Goal: Task Accomplishment & Management: Complete application form

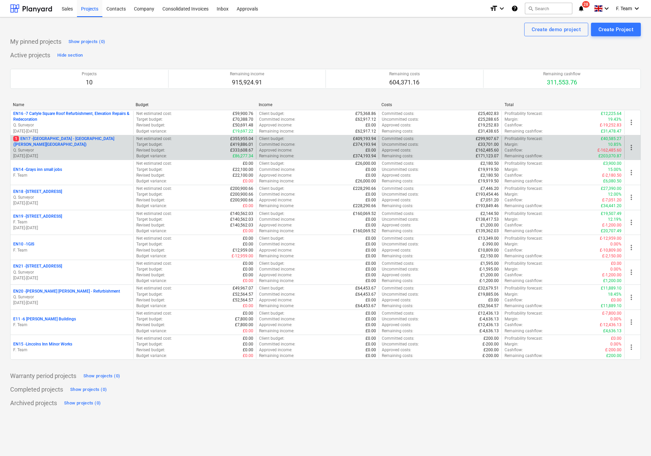
click at [65, 146] on p "1 EN17 - [GEOGRAPHIC_DATA] - [GEOGRAPHIC_DATA] ([PERSON_NAME][GEOGRAPHIC_DATA])" at bounding box center [71, 142] width 117 height 12
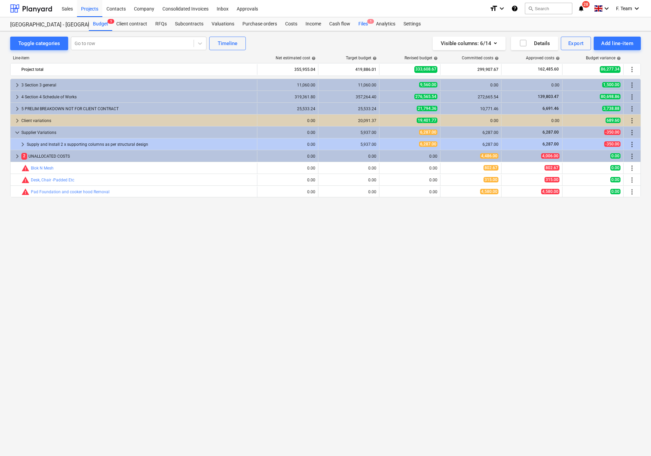
click at [361, 24] on div "Files 1" at bounding box center [363, 24] width 18 height 14
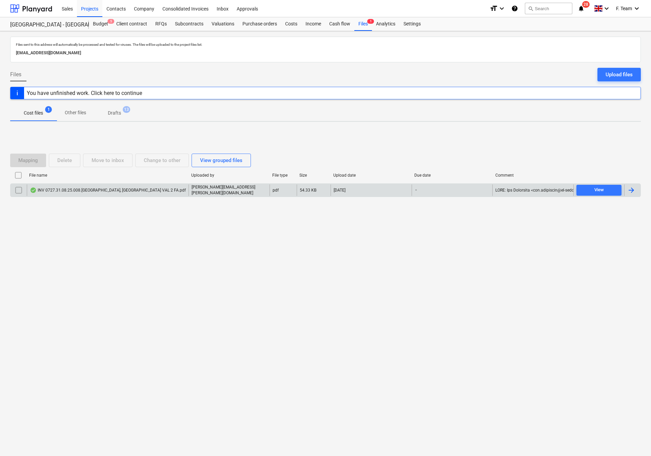
click at [633, 193] on div at bounding box center [631, 190] width 8 height 8
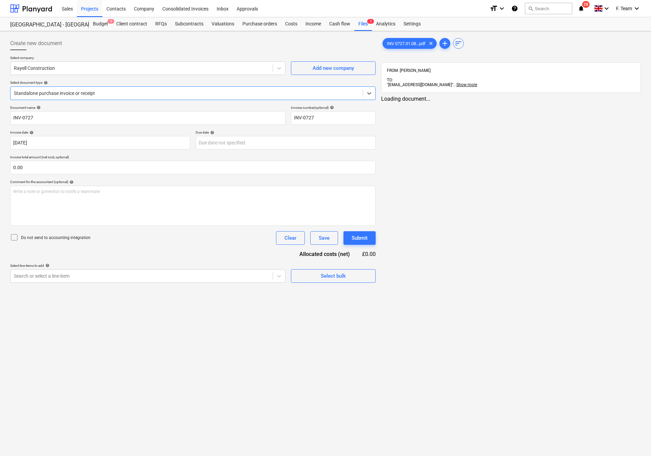
type input "INV-0727"
type input "[DATE]"
click at [363, 258] on div "Create new document Select company Rayell Construction Add new company Select d…" at bounding box center [324, 294] width 634 height 520
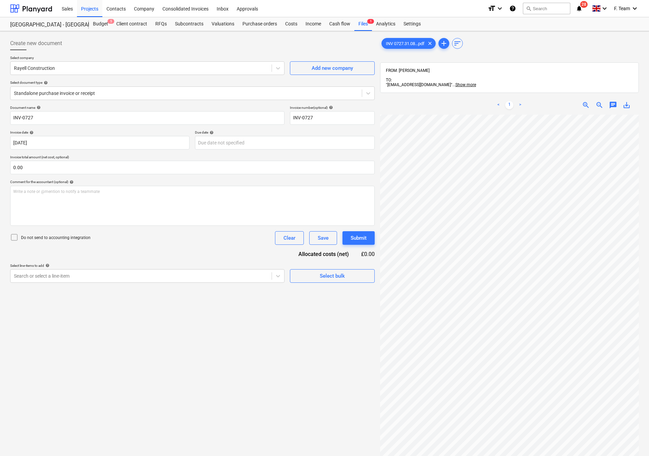
scroll to position [0, 148]
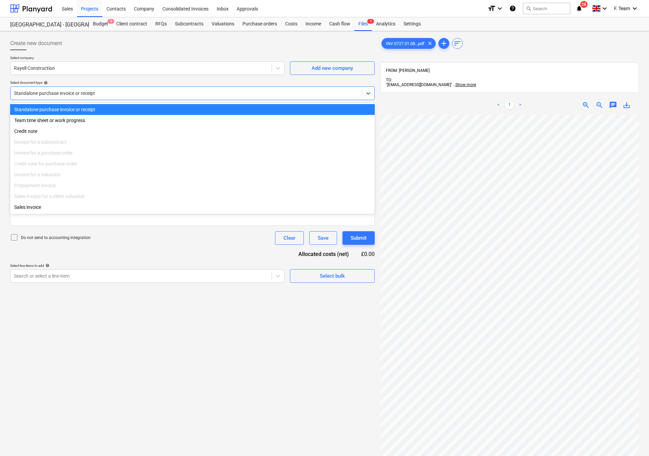
click at [61, 87] on div "Standalone purchase invoice or receipt" at bounding box center [192, 93] width 364 height 14
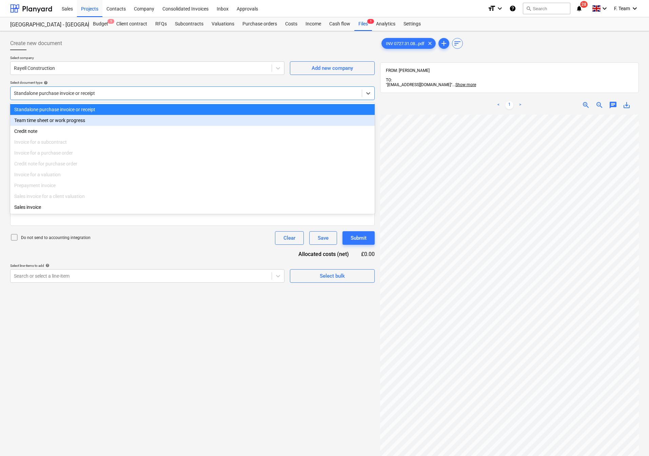
click at [58, 121] on div "Team time sheet or work progress" at bounding box center [192, 120] width 364 height 11
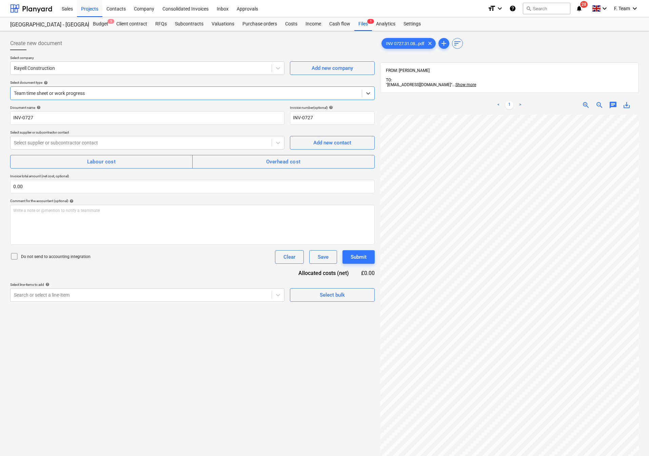
click at [72, 90] on div at bounding box center [186, 93] width 344 height 7
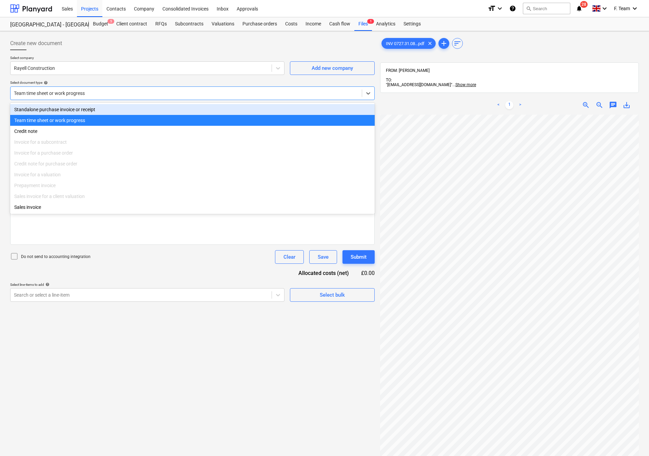
click at [49, 112] on div "Standalone purchase invoice or receipt" at bounding box center [192, 109] width 364 height 11
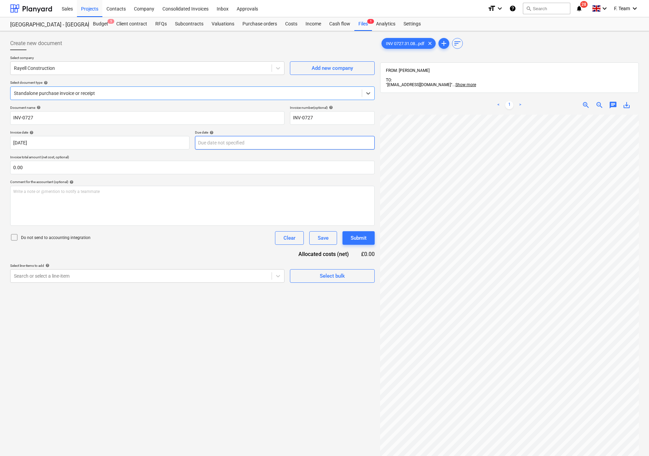
click at [246, 144] on body "Sales Projects Contacts Company Consolidated Invoices Inbox Approvals format_si…" at bounding box center [324, 228] width 649 height 456
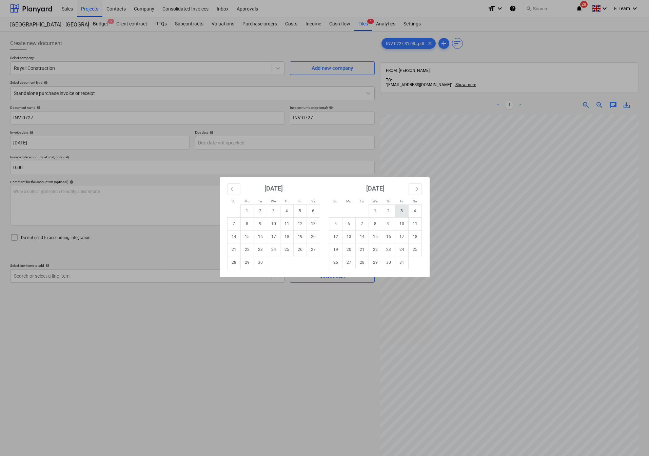
click at [403, 212] on td "3" at bounding box center [401, 210] width 13 height 13
type input "[DATE]"
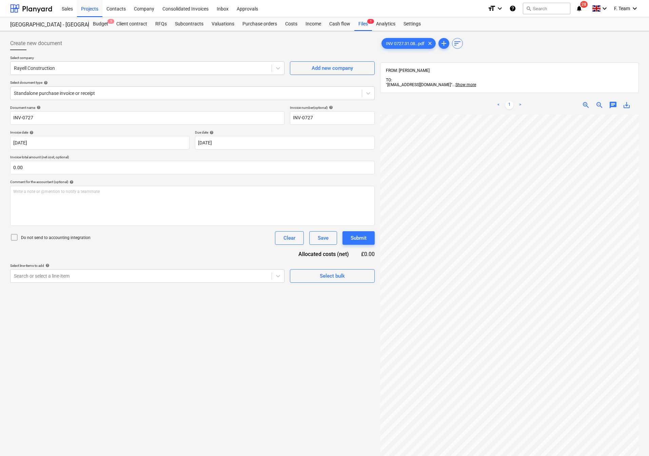
scroll to position [103, 139]
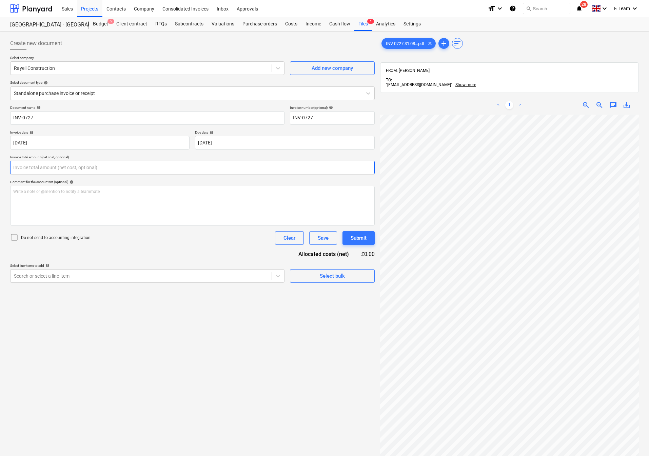
drag, startPoint x: 41, startPoint y: 171, endPoint x: 4, endPoint y: 167, distance: 36.5
click at [4, 167] on div "Create new document Select company Rayell Construction Add new company Select d…" at bounding box center [324, 294] width 649 height 526
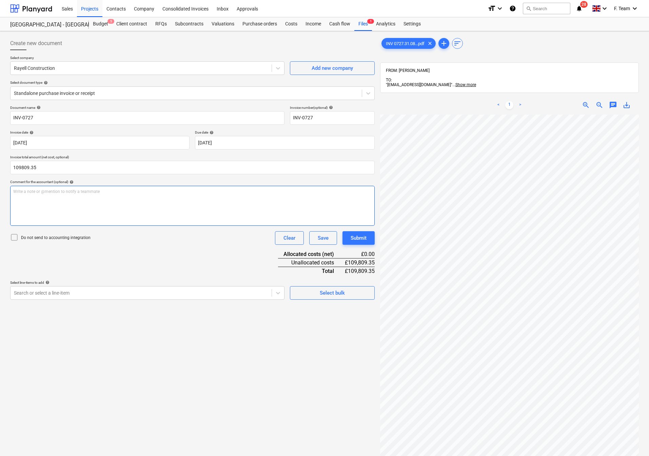
type input "109,809.35"
click at [182, 292] on div at bounding box center [141, 292] width 254 height 7
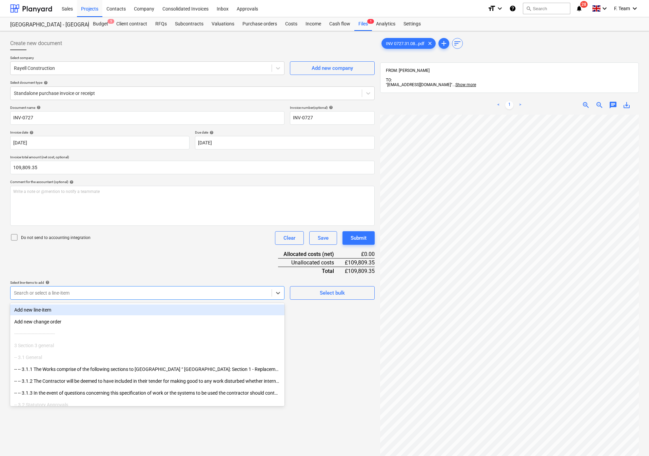
click at [137, 307] on div "Add new line-item" at bounding box center [147, 309] width 274 height 11
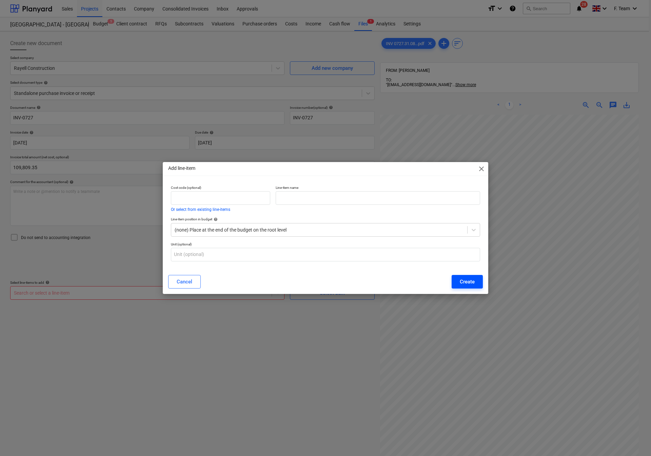
click at [472, 282] on div "Create" at bounding box center [467, 281] width 15 height 9
click at [480, 171] on span "close" at bounding box center [481, 169] width 8 height 8
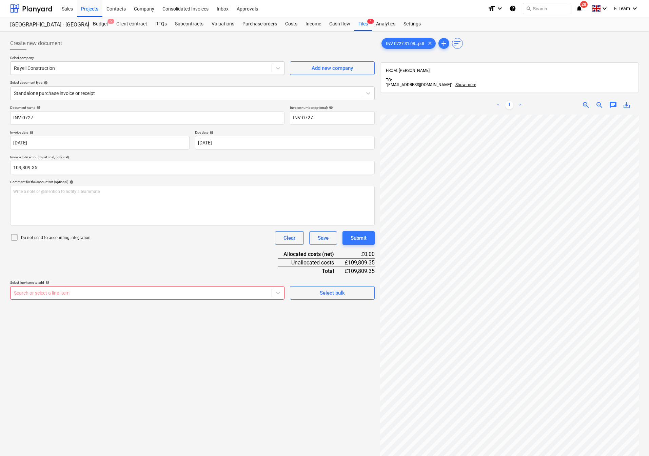
scroll to position [104, 0]
click at [67, 285] on div "Select line-items to add help" at bounding box center [147, 282] width 274 height 4
click at [67, 290] on div at bounding box center [141, 292] width 254 height 7
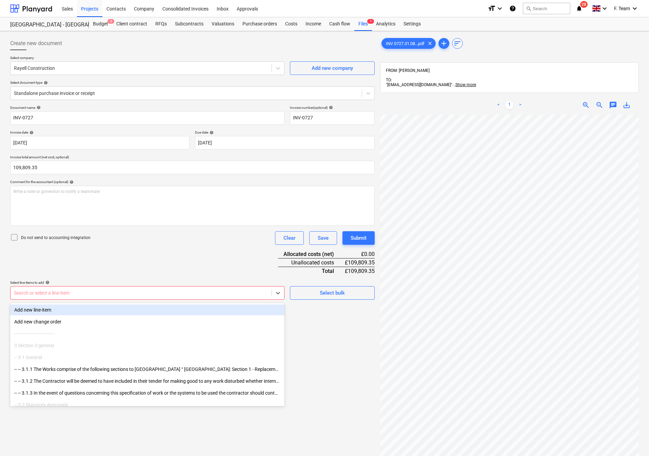
click at [69, 312] on div "Add new line-item" at bounding box center [147, 309] width 274 height 11
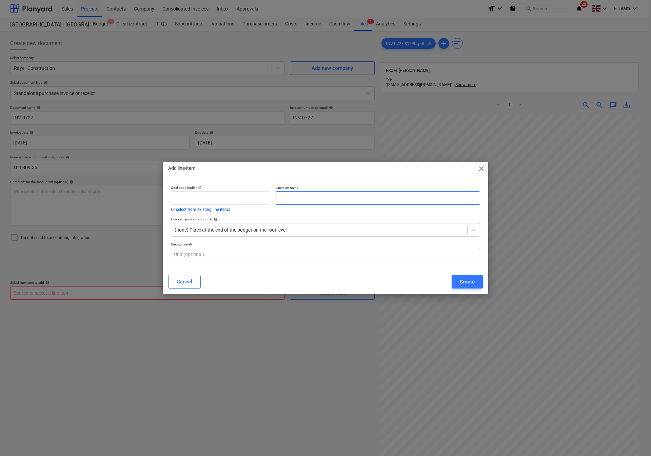
click at [303, 196] on input "text" at bounding box center [378, 198] width 204 height 14
type input "Work Carried out as per Valution"
click at [466, 282] on div "Create" at bounding box center [467, 281] width 15 height 9
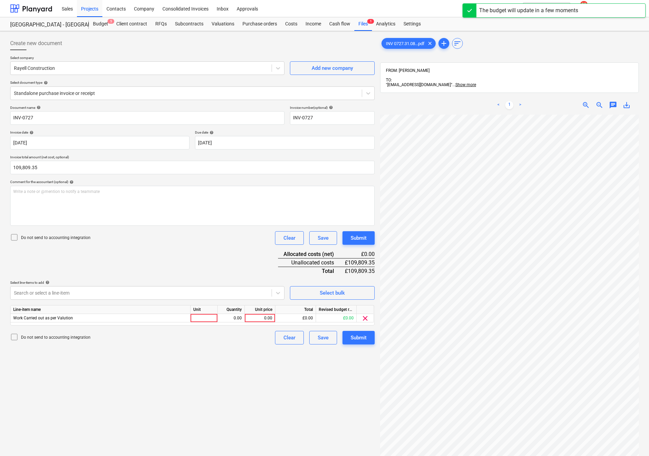
scroll to position [130, 118]
click at [207, 317] on div at bounding box center [203, 318] width 27 height 8
type input "1"
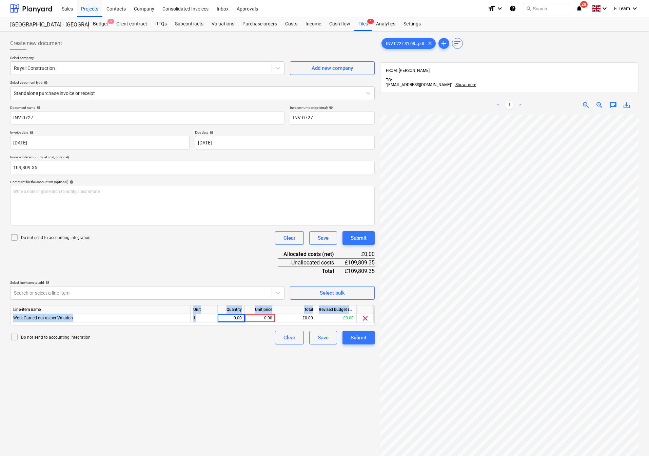
drag, startPoint x: 207, startPoint y: 318, endPoint x: 154, endPoint y: 311, distance: 53.9
click at [154, 311] on div "Line-item name Unit Quantity Unit price Total Revised budget remaining Work Car…" at bounding box center [192, 315] width 364 height 20
type input "N"
click at [0, 0] on div "Work Carried out as per Valution 1 0.00 0.00 £0.00 £0.00 clear" at bounding box center [0, 0] width 0 height 0
drag, startPoint x: 198, startPoint y: 320, endPoint x: 178, endPoint y: 319, distance: 19.7
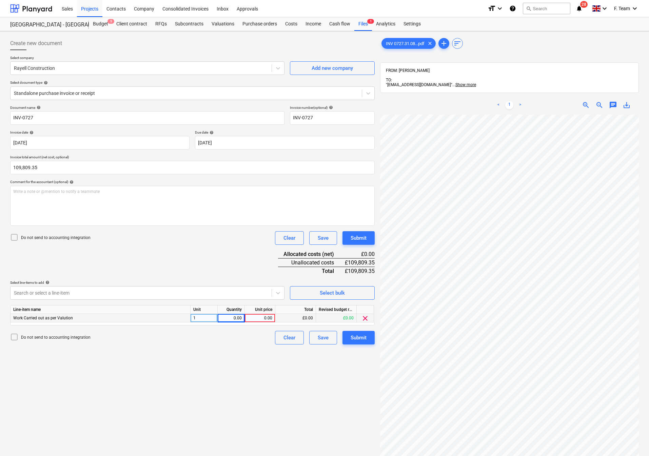
click at [0, 0] on div "Work Carried out as per Valution 1 0.00 0.00 £0.00 £0.00 clear" at bounding box center [0, 0] width 0 height 0
type input "Nos"
click at [200, 316] on div "1" at bounding box center [203, 318] width 27 height 8
type input "nos"
type input "1"
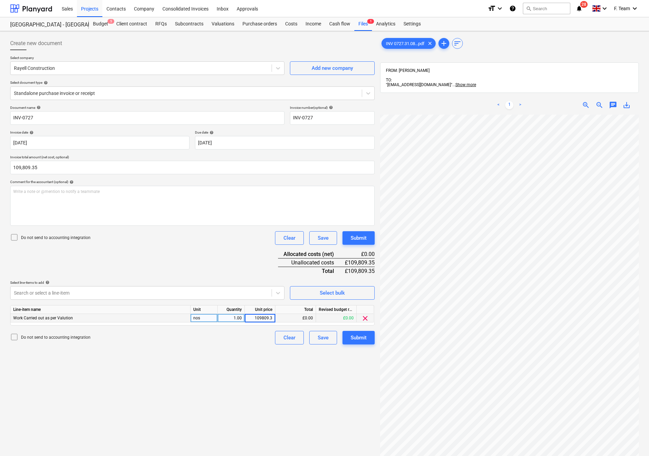
type input "109809.35"
click at [213, 375] on div "Create new document Select company Rayell Construction Add new company Select d…" at bounding box center [192, 294] width 370 height 520
click at [80, 317] on div "Work Carried out as per Valution" at bounding box center [101, 318] width 180 height 8
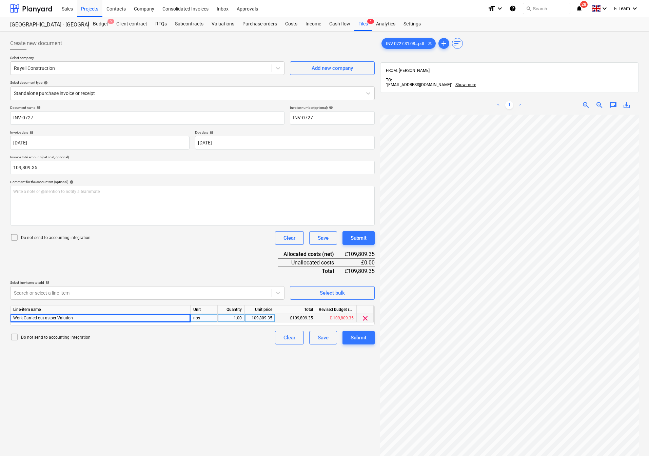
click at [81, 318] on div "Work Carried out as per Valution" at bounding box center [101, 318] width 180 height 8
drag, startPoint x: 46, startPoint y: 117, endPoint x: 0, endPoint y: 117, distance: 45.8
click at [0, 117] on div "Create new document Select company Rayell Construction Add new company Select d…" at bounding box center [324, 294] width 649 height 526
type input "Rayell Construction"
drag, startPoint x: 145, startPoint y: 259, endPoint x: 236, endPoint y: 215, distance: 101.3
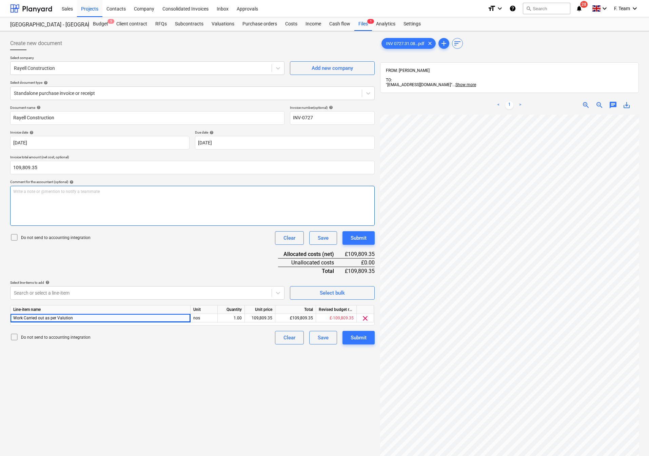
click at [145, 259] on div "Document name help Rayell Construction Invoice number (optional) help INV-0727 …" at bounding box center [192, 224] width 364 height 239
click at [317, 119] on input "INV-0727" at bounding box center [332, 118] width 85 height 14
type input "INV-0727-[GEOGRAPHIC_DATA]"
click at [361, 344] on button "Submit" at bounding box center [358, 338] width 32 height 14
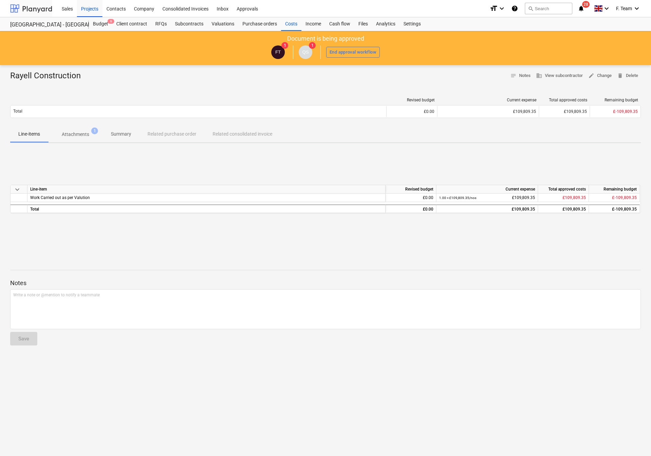
click at [22, 7] on div at bounding box center [31, 8] width 42 height 17
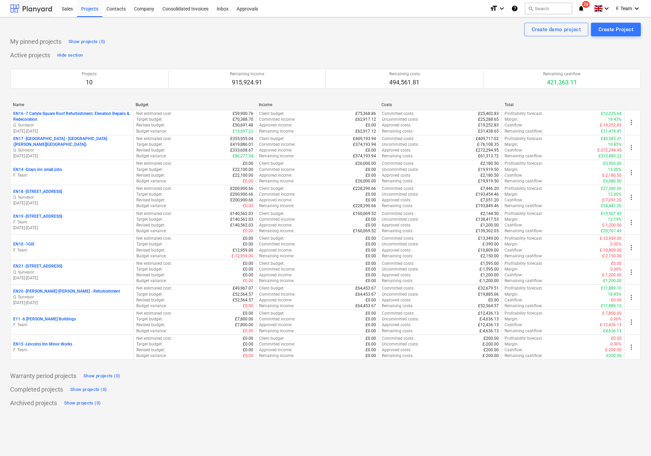
click at [15, 11] on div at bounding box center [31, 8] width 42 height 17
